Goal: Find specific fact: Find specific fact

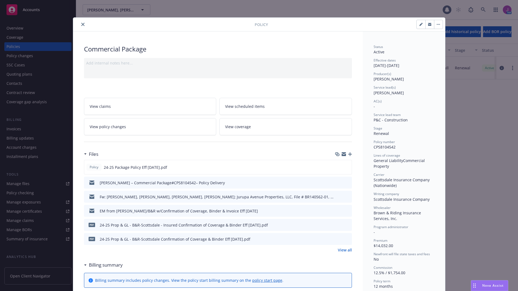
scroll to position [16, 0]
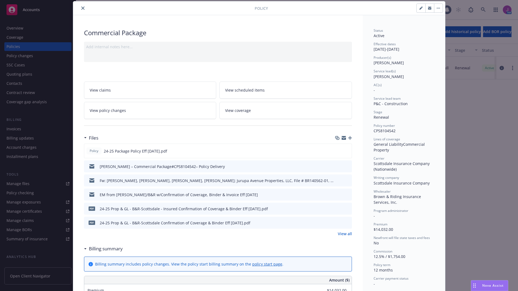
click at [81, 7] on icon "close" at bounding box center [82, 8] width 3 height 3
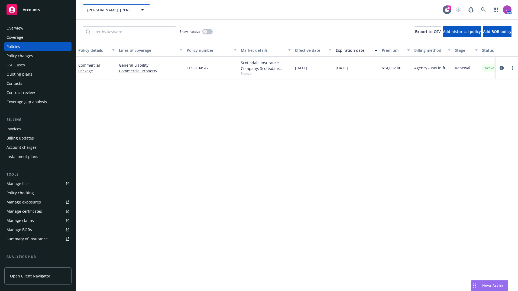
click at [97, 13] on button "Lauren R. Hunt, Edith L. Hunt, David O. Beck, Laurie A. Beck; Jurupa Avenue Pro…" at bounding box center [117, 9] width 68 height 11
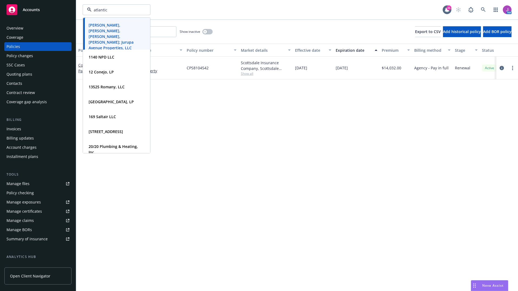
type input "atlantic"
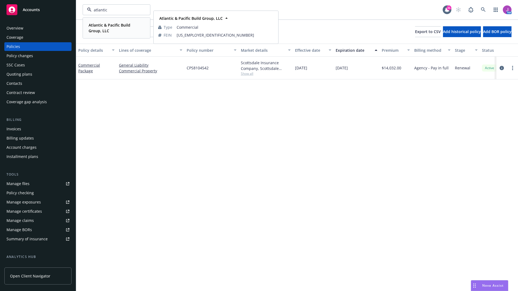
click at [103, 31] on span "Atlantic & Pacific Build Group, LLC" at bounding box center [116, 27] width 55 height 11
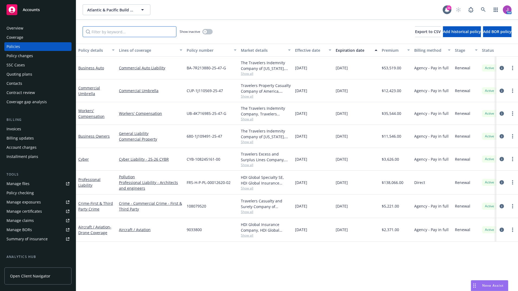
click at [142, 33] on input "Filter by keyword..." at bounding box center [130, 31] width 94 height 11
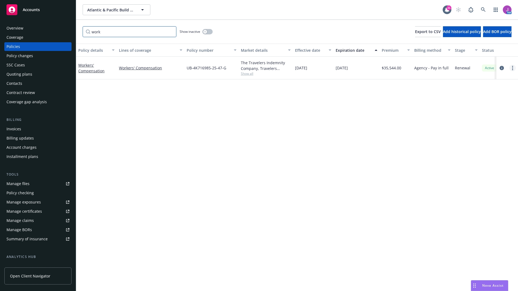
type input "work"
click at [512, 68] on icon "more" at bounding box center [512, 68] width 1 height 4
click at [472, 140] on link "Copy logging email" at bounding box center [484, 144] width 64 height 11
click at [111, 8] on span "Atlantic & Pacific Build Group, LLC" at bounding box center [110, 10] width 47 height 6
type input "la"
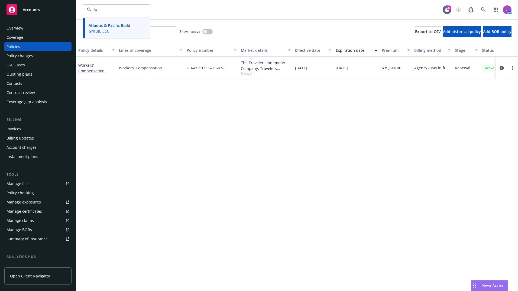
click at [111, 8] on input "la" at bounding box center [116, 10] width 48 height 6
type input "u"
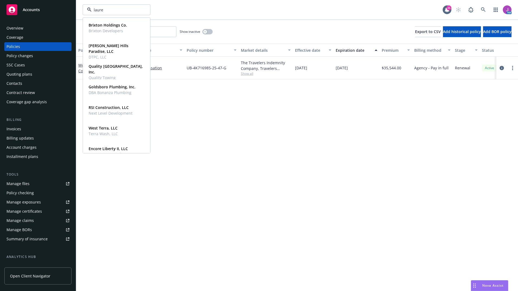
type input "lauren"
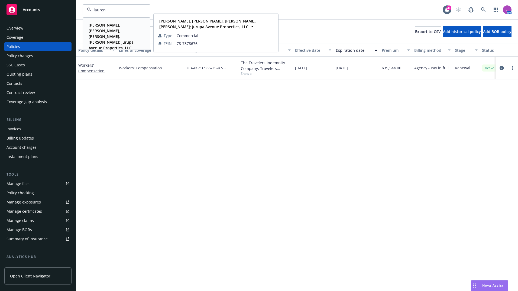
click at [107, 37] on strong "Lauren R. Hunt, Edith L. Hunt, David O. Beck, Laurie A. Beck; Jurupa Avenue Pro…" at bounding box center [111, 36] width 45 height 28
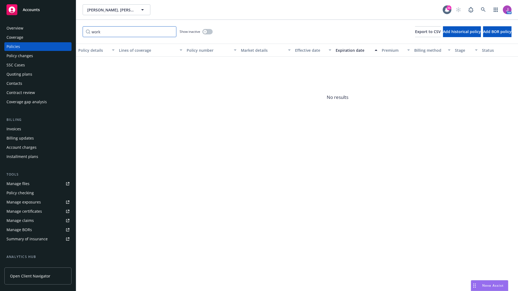
drag, startPoint x: 110, startPoint y: 32, endPoint x: 59, endPoint y: 31, distance: 51.2
click at [59, 31] on div "Accounts Overview Coverage Policies Policy changes SSC Cases Quoting plans Cont…" at bounding box center [259, 145] width 518 height 291
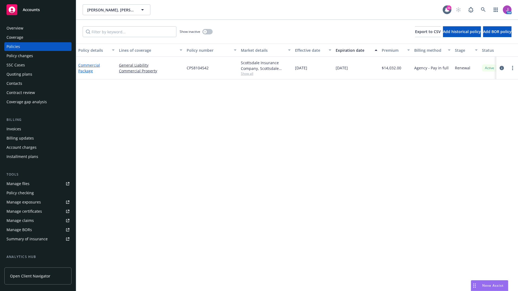
click at [86, 72] on link "Commercial Package" at bounding box center [89, 68] width 22 height 11
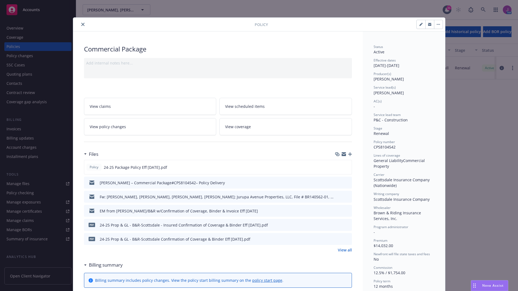
click at [80, 22] on button "close" at bounding box center [83, 24] width 7 height 7
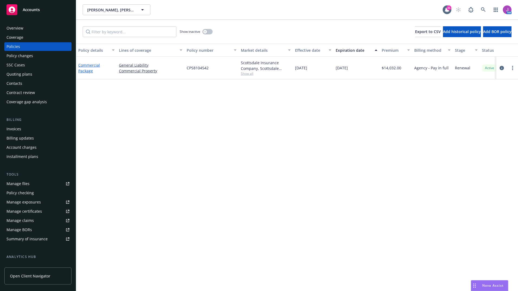
click at [90, 69] on link "Commercial Package" at bounding box center [89, 68] width 22 height 11
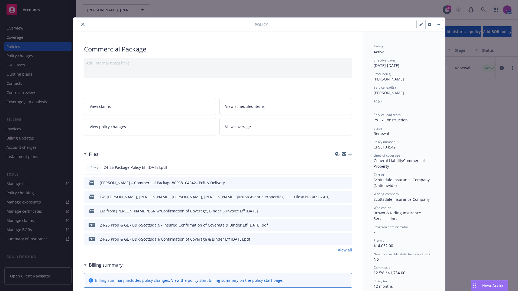
scroll to position [16, 0]
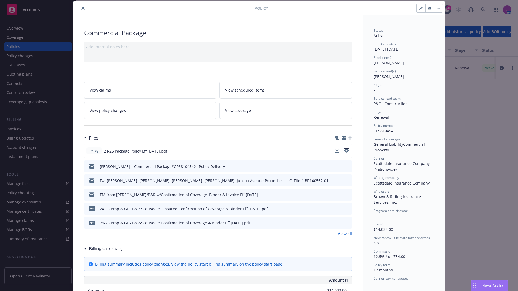
click at [344, 151] on icon "preview file" at bounding box center [346, 151] width 5 height 4
click at [83, 7] on button "close" at bounding box center [83, 8] width 7 height 7
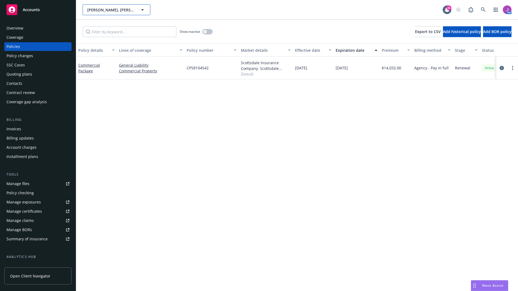
click at [116, 11] on span "Lauren R. Hunt, Edith L. Hunt, David O. Beck, Laurie A. Beck; Jurupa Avenue Pro…" at bounding box center [110, 10] width 47 height 6
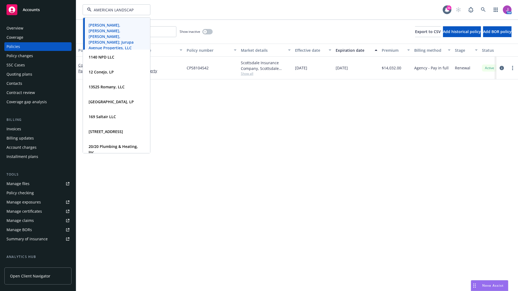
type input "AMERICAN LANDSCAPE"
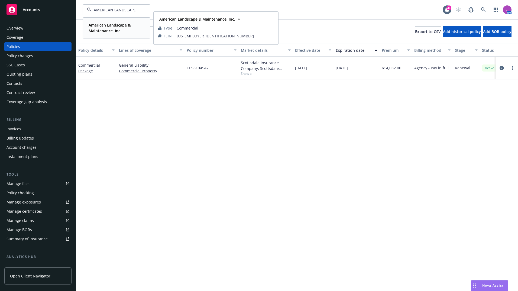
click at [110, 29] on strong "American Landscape & Maintenance, Inc." at bounding box center [110, 27] width 42 height 11
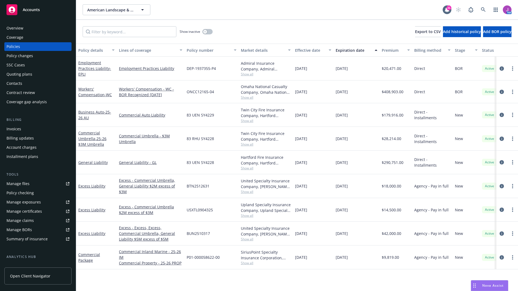
click at [22, 82] on div "Contacts" at bounding box center [38, 83] width 63 height 9
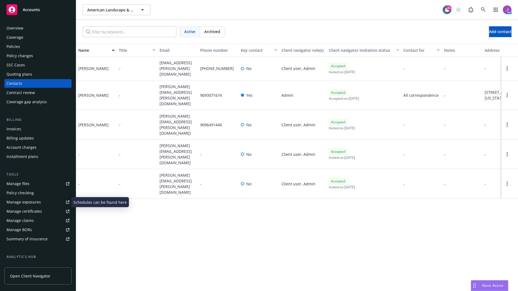
click at [19, 205] on div "Manage exposures" at bounding box center [24, 202] width 34 height 9
click at [35, 46] on div "Policies" at bounding box center [38, 46] width 63 height 9
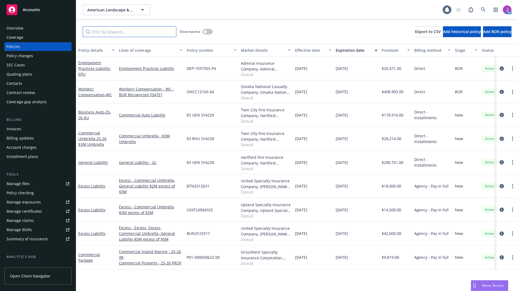
click at [102, 32] on input "Filter by keyword..." at bounding box center [130, 31] width 94 height 11
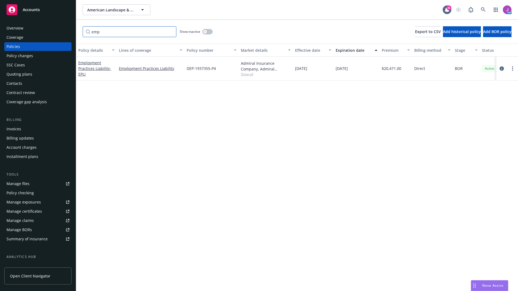
type input "emp"
drag, startPoint x: 186, startPoint y: 69, endPoint x: 224, endPoint y: 69, distance: 37.4
click at [224, 69] on div "DEP-1937355-P4" at bounding box center [212, 69] width 54 height 24
copy span "DEP-1937355-P4"
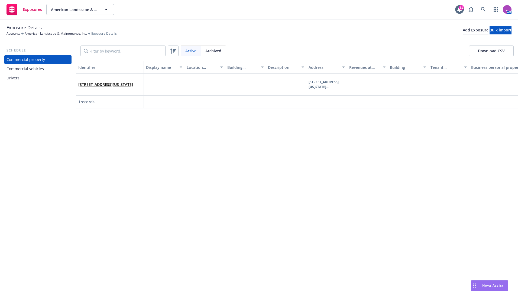
click at [18, 80] on div "Drivers" at bounding box center [13, 78] width 13 height 9
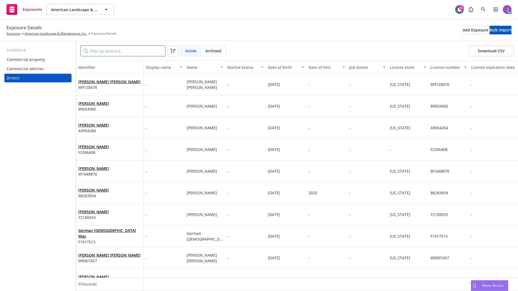
click at [108, 54] on input "Filter by keyword..." at bounding box center [122, 51] width 85 height 11
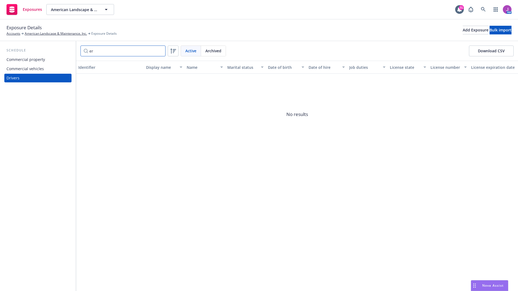
type input "e"
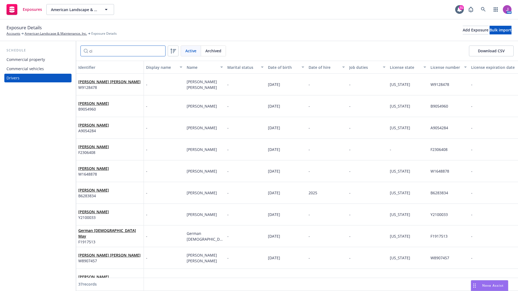
type input "cir"
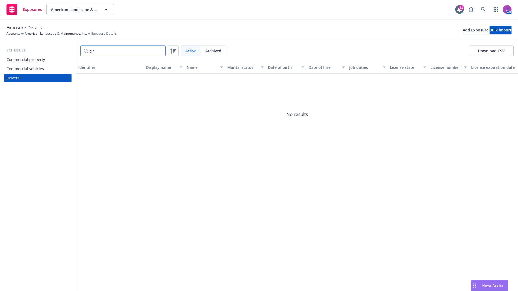
drag, startPoint x: 108, startPoint y: 56, endPoint x: 80, endPoint y: 50, distance: 28.1
click at [80, 50] on div "cir Active Archived Download CSV" at bounding box center [297, 51] width 442 height 20
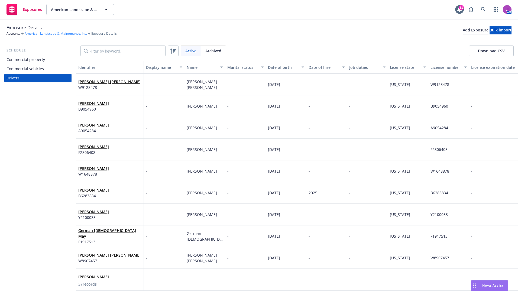
click at [51, 32] on link "American Landscape & Maintenance, Inc." at bounding box center [56, 33] width 62 height 5
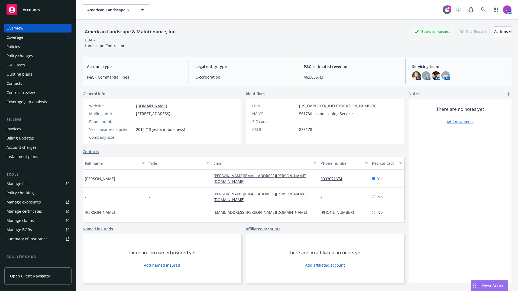
click at [20, 43] on div "Policies" at bounding box center [38, 46] width 63 height 9
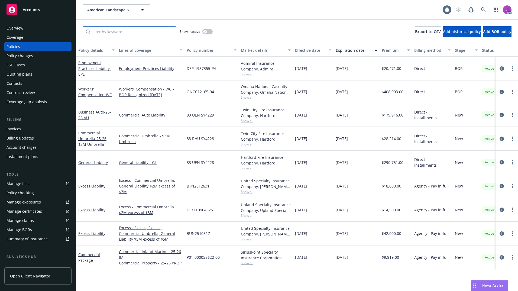
click at [103, 33] on input "Filter by keyword..." at bounding box center [130, 31] width 94 height 11
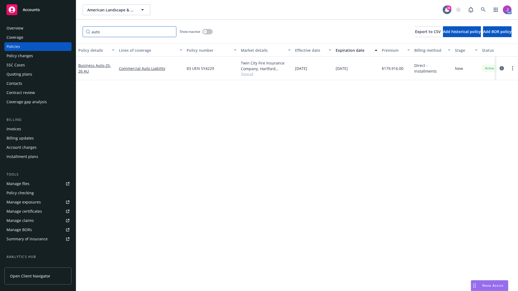
type input "auto"
click at [247, 76] on span "Show all" at bounding box center [266, 74] width 50 height 5
drag, startPoint x: 184, startPoint y: 68, endPoint x: 214, endPoint y: 68, distance: 30.1
click at [214, 68] on div "Business Auto - 25-26 AU Commercial Auto Liability 83 UEN SY4229 Twin City Fire…" at bounding box center [337, 69] width 523 height 24
copy div "83 UEN SY4229"
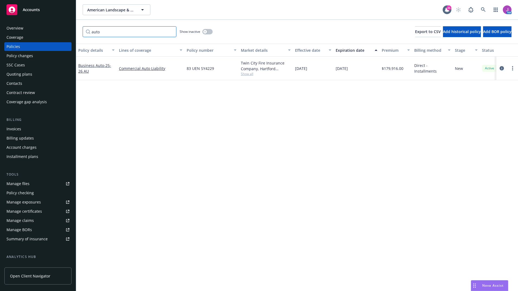
drag, startPoint x: 104, startPoint y: 35, endPoint x: 76, endPoint y: 31, distance: 28.1
click at [76, 31] on div "Accounts Overview Coverage Policies Policy changes SSC Cases Quoting plans Cont…" at bounding box center [259, 145] width 518 height 291
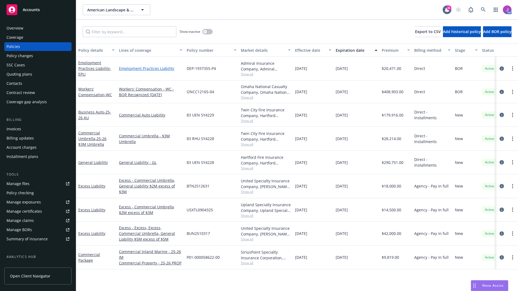
drag, startPoint x: 117, startPoint y: 68, endPoint x: 172, endPoint y: 71, distance: 55.6
click at [172, 71] on div "Employment Practices Liability - EPLI Employment Practices Liability DEP-193735…" at bounding box center [337, 69] width 523 height 24
drag, startPoint x: 172, startPoint y: 71, endPoint x: 133, endPoint y: 76, distance: 39.1
click at [133, 76] on div "Employment Practices Liability" at bounding box center [151, 69] width 68 height 24
drag, startPoint x: 120, startPoint y: 67, endPoint x: 184, endPoint y: 67, distance: 63.9
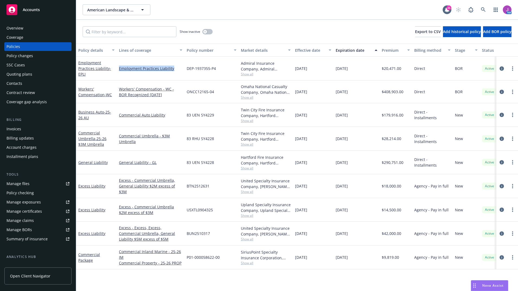
click at [184, 67] on div "Employment Practices Liability" at bounding box center [151, 69] width 68 height 24
copy link "Employment Practices Liability"
drag, startPoint x: 79, startPoint y: 88, endPoint x: 104, endPoint y: 98, distance: 26.9
click at [104, 98] on div "Workers' Compensation - WC" at bounding box center [96, 91] width 41 height 23
copy link "Workers' Compensation"
